Goal: Navigation & Orientation: Find specific page/section

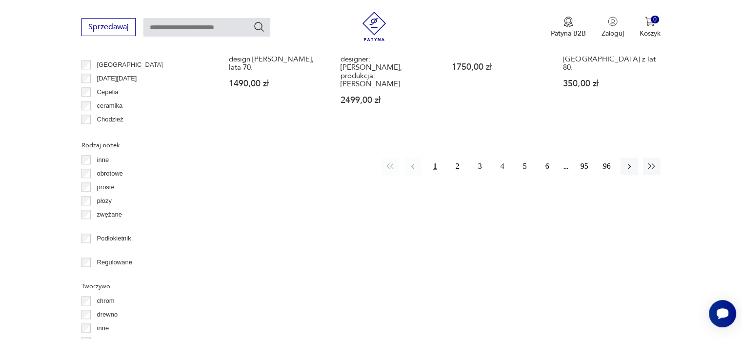
scroll to position [1087, 0]
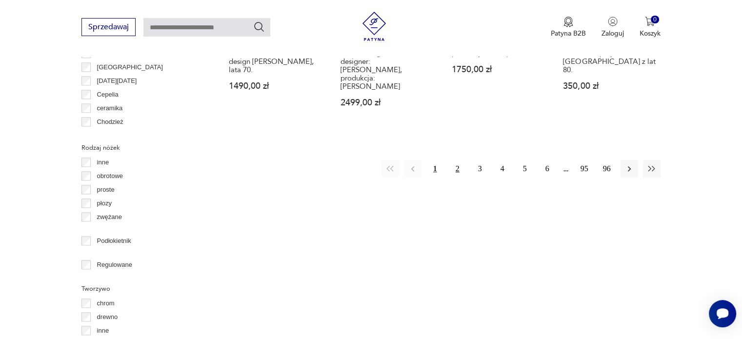
click at [453, 160] on button "2" at bounding box center [458, 169] width 18 height 18
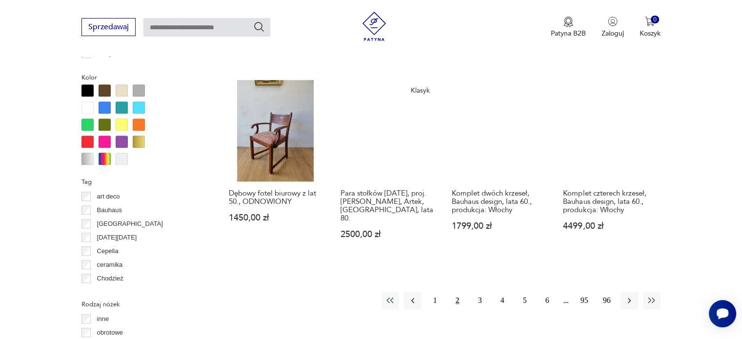
scroll to position [941, 0]
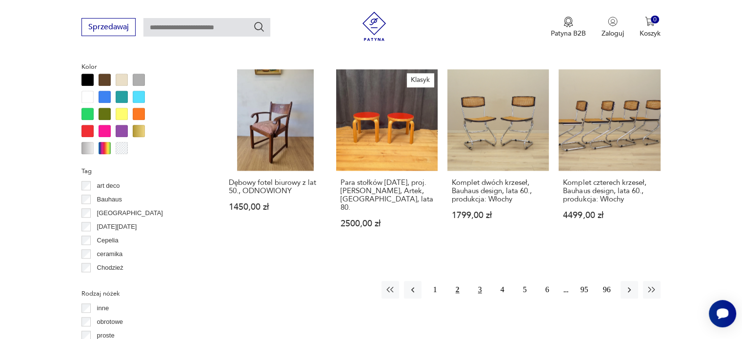
click at [473, 281] on button "3" at bounding box center [480, 290] width 18 height 18
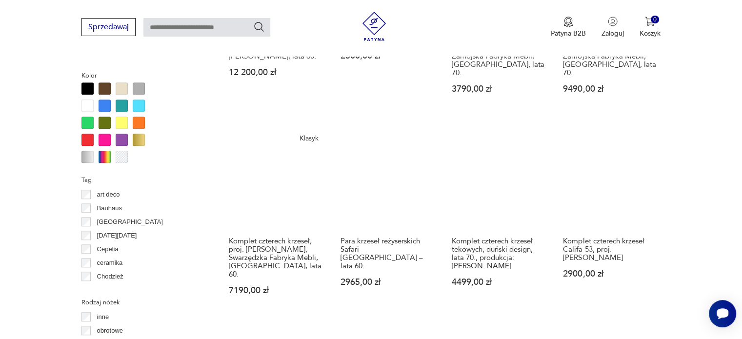
scroll to position [941, 0]
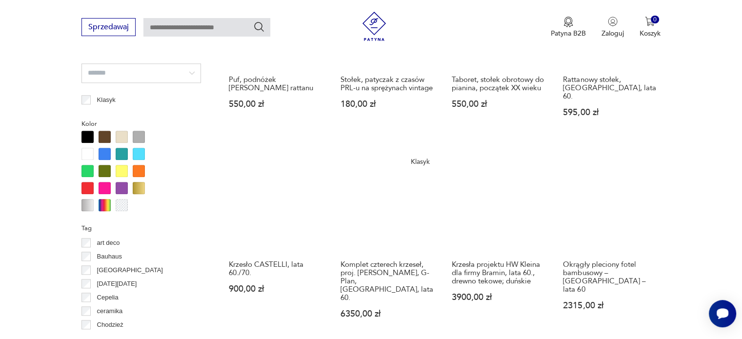
scroll to position [941, 0]
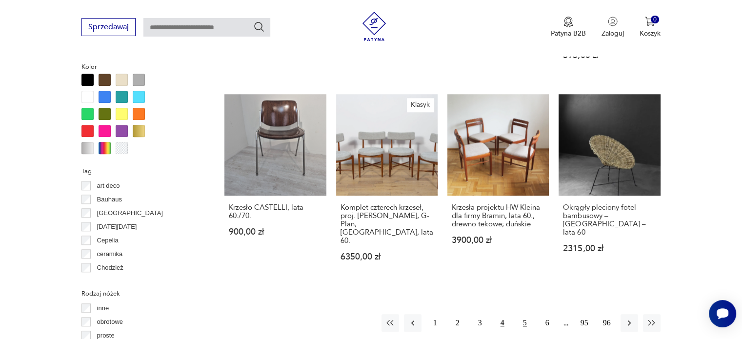
click at [527, 314] on button "5" at bounding box center [525, 323] width 18 height 18
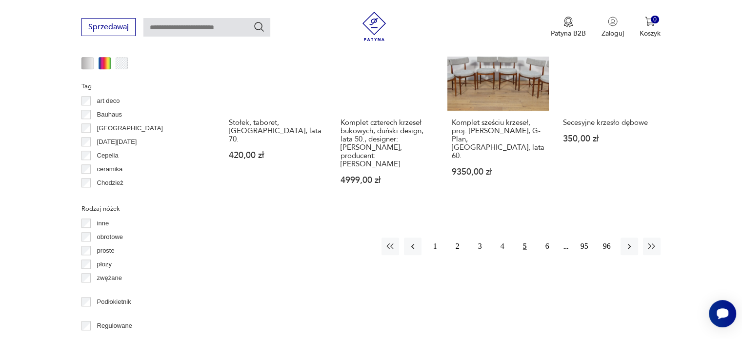
scroll to position [1039, 0]
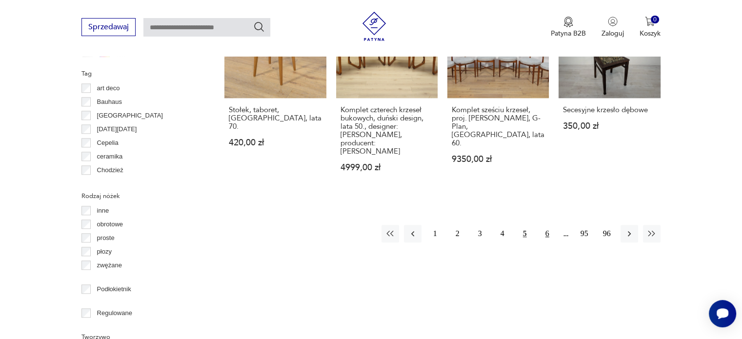
click at [539, 225] on button "6" at bounding box center [548, 234] width 18 height 18
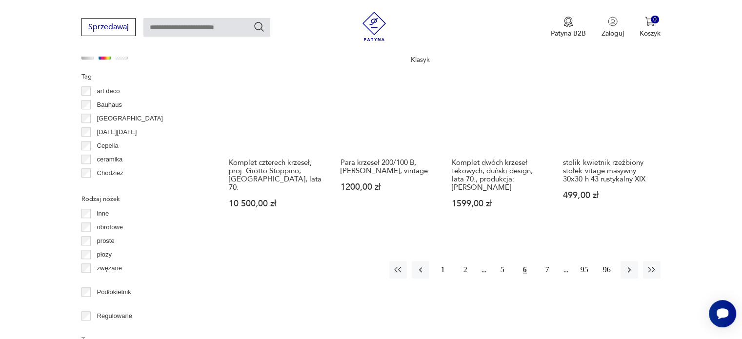
scroll to position [1039, 0]
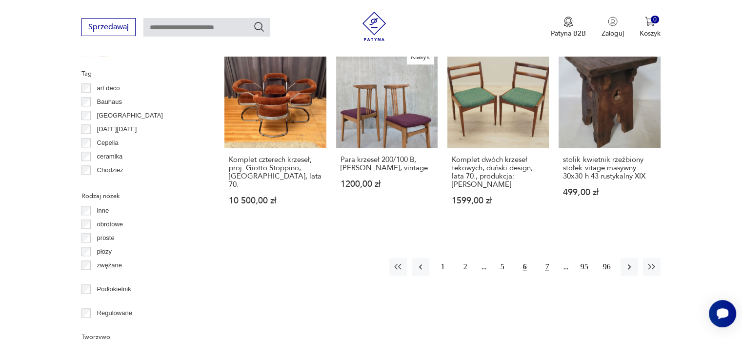
click at [550, 258] on button "7" at bounding box center [548, 267] width 18 height 18
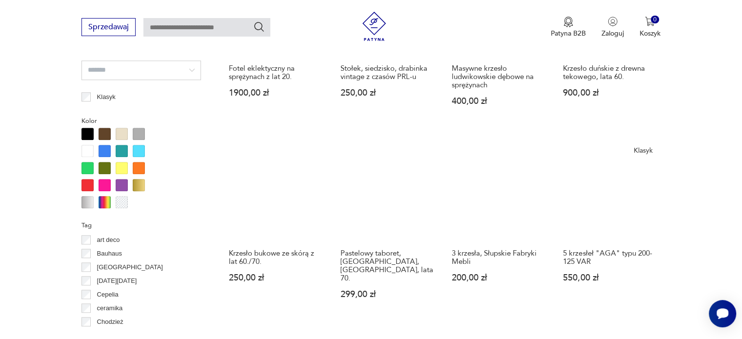
scroll to position [893, 0]
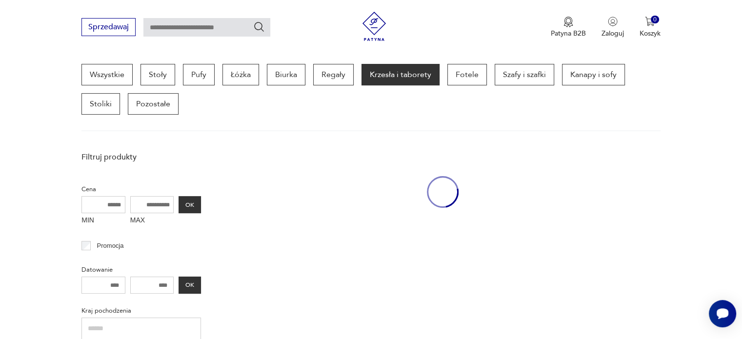
scroll to position [259, 0]
